Goal: Find specific page/section: Find specific page/section

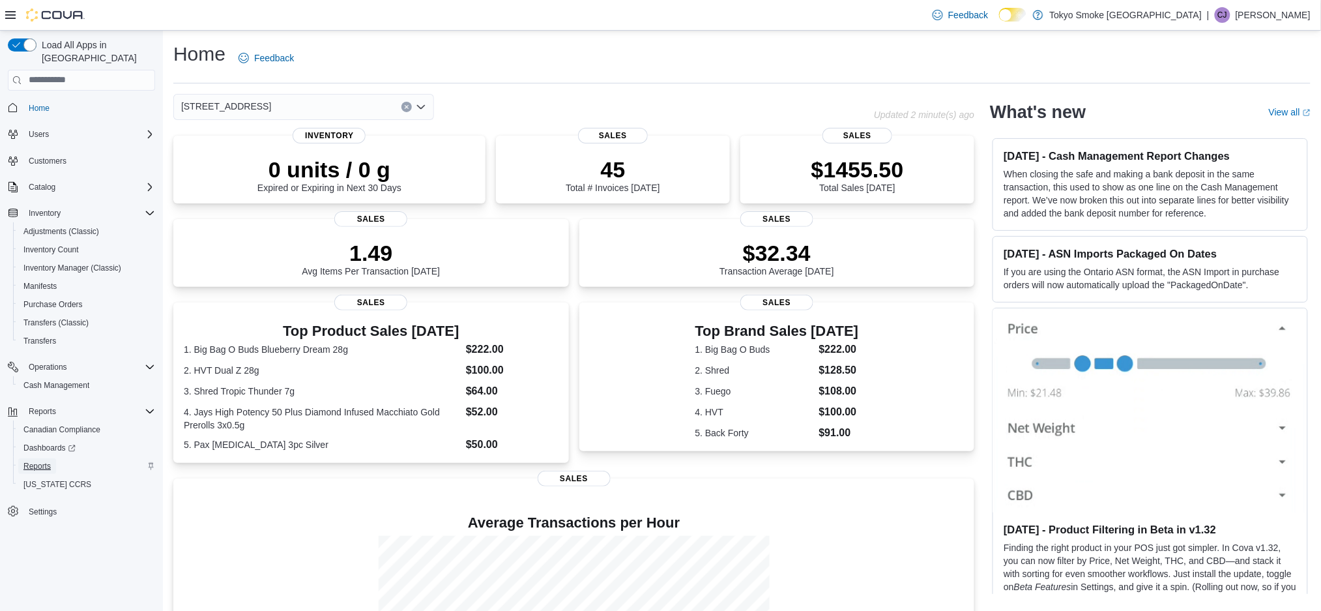
click at [40, 458] on span "Reports" at bounding box center [36, 466] width 27 height 16
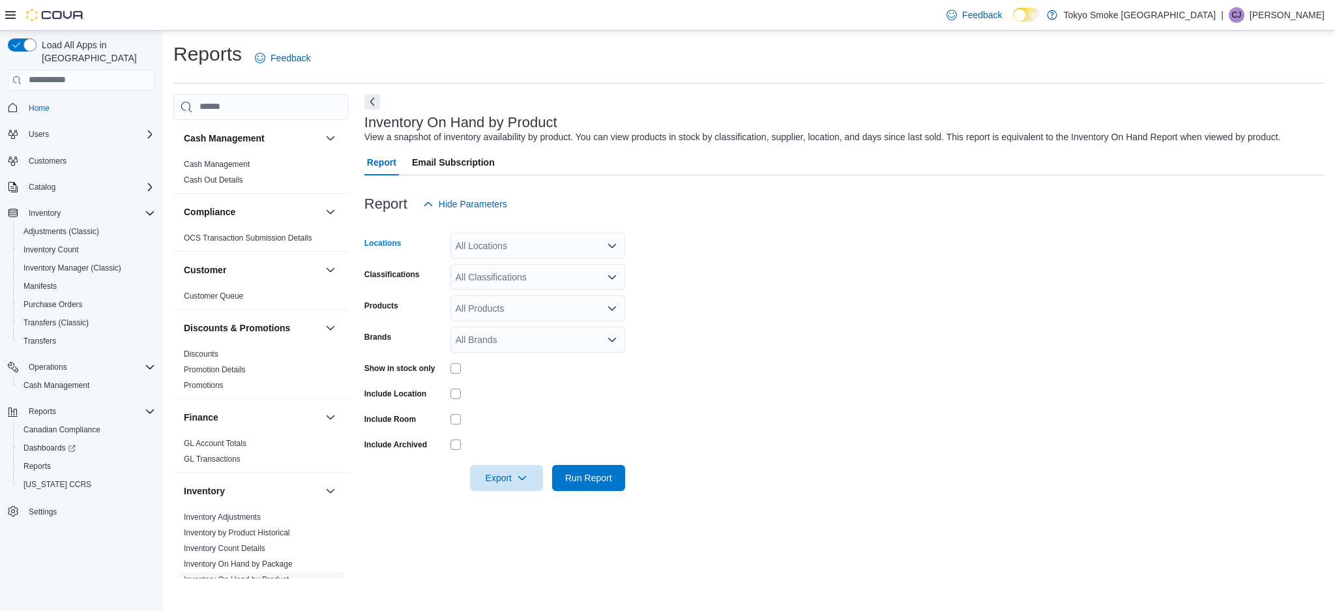
click at [553, 246] on div "All Locations" at bounding box center [537, 246] width 175 height 26
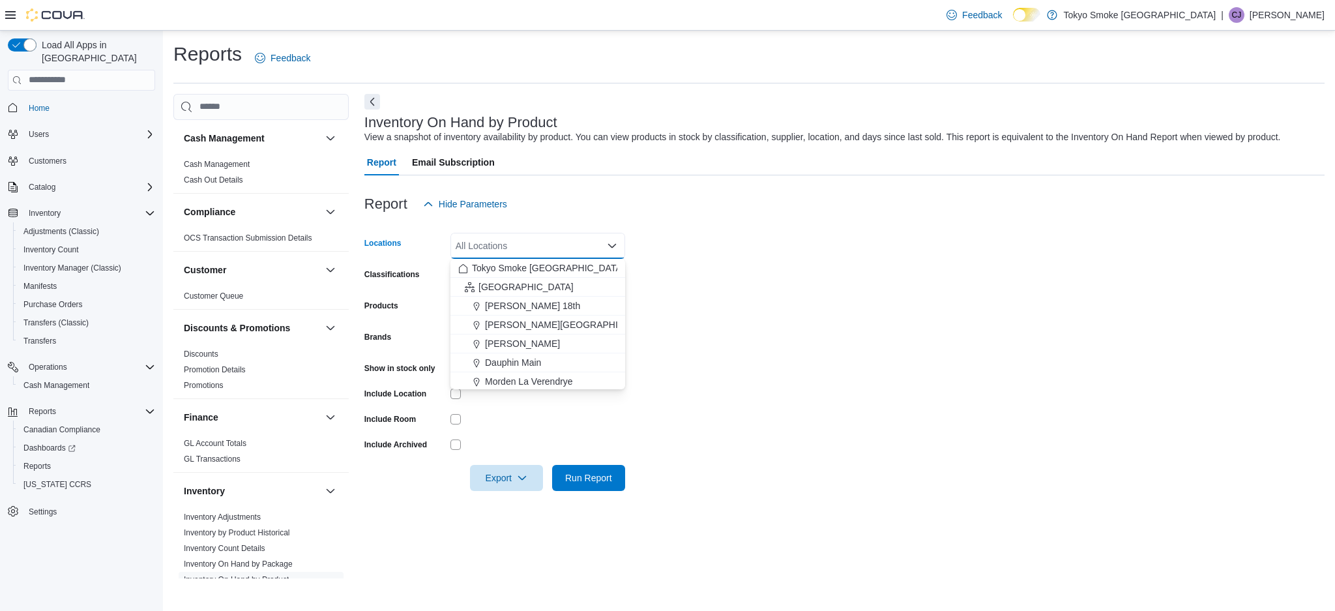
click at [751, 383] on form "Locations All Locations Combo box. Selected. Combo box input. All Locations. Ty…" at bounding box center [844, 354] width 960 height 274
